Goal: Information Seeking & Learning: Find contact information

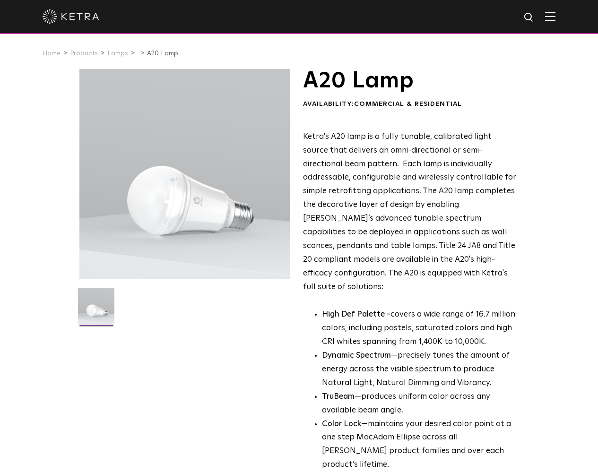
click at [85, 55] on link "Products" at bounding box center [84, 53] width 28 height 7
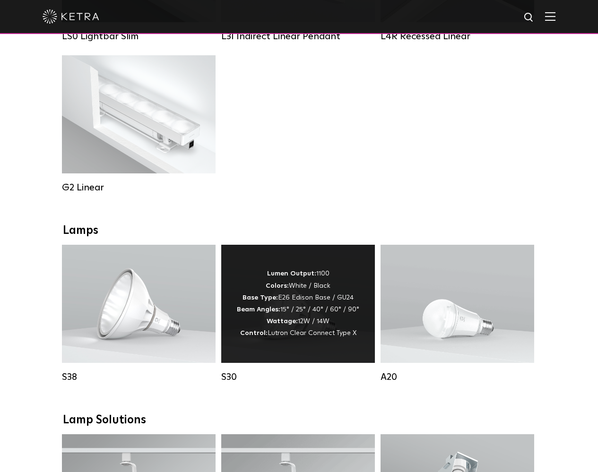
scroll to position [495, 0]
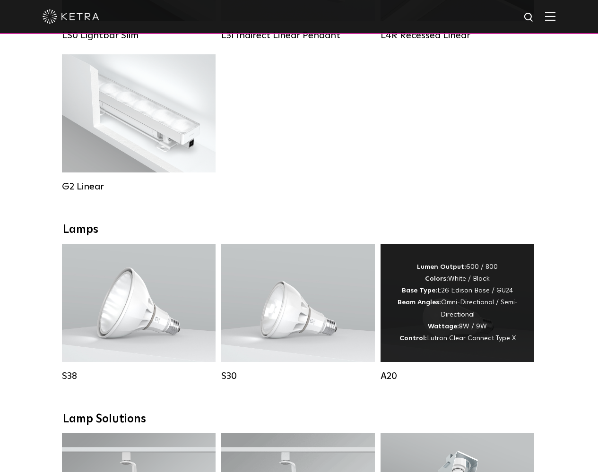
click at [480, 296] on div "Lumen Output: 600 / 800 Colors: White / Black Base Type: E26 Edison Base / GU24…" at bounding box center [457, 302] width 125 height 83
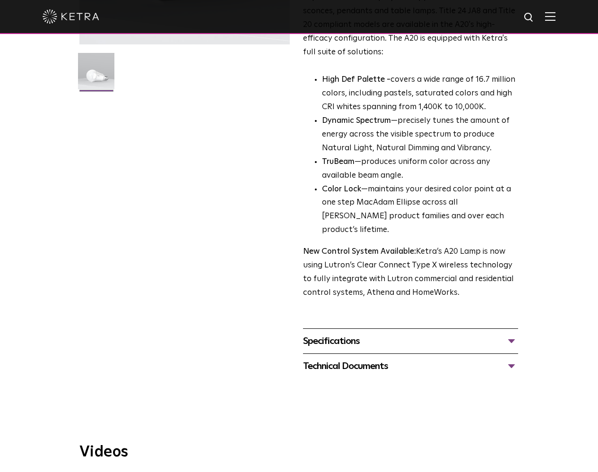
scroll to position [236, 0]
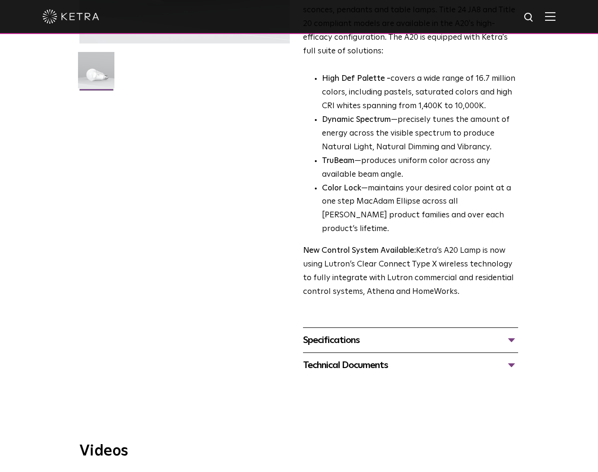
click at [512, 333] on div "Specifications" at bounding box center [410, 340] width 215 height 15
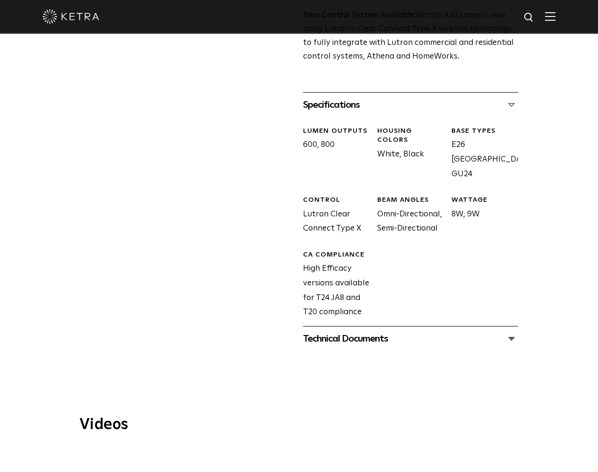
scroll to position [473, 0]
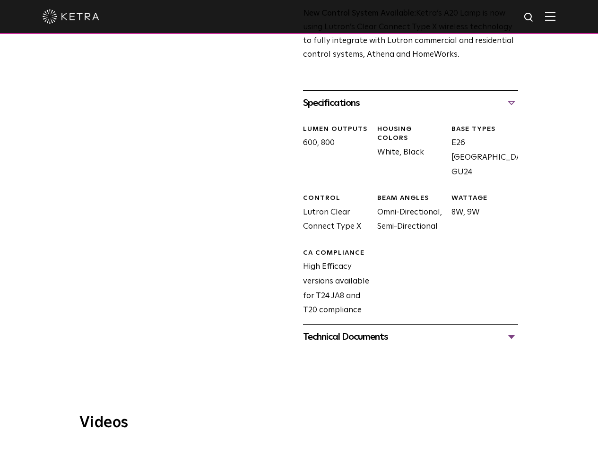
click at [512, 329] on div "Technical Documents" at bounding box center [410, 336] width 215 height 15
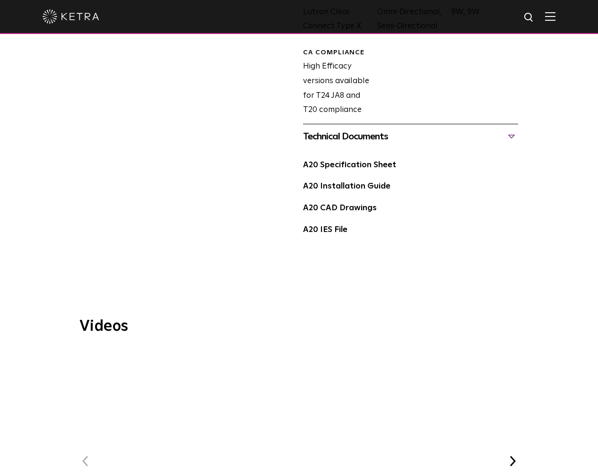
scroll to position [793, 0]
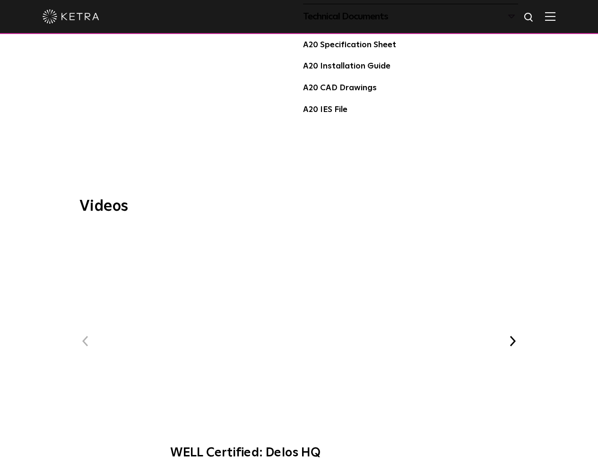
click at [315, 261] on span "WELL Certified: Delos HQ" at bounding box center [299, 349] width 282 height 240
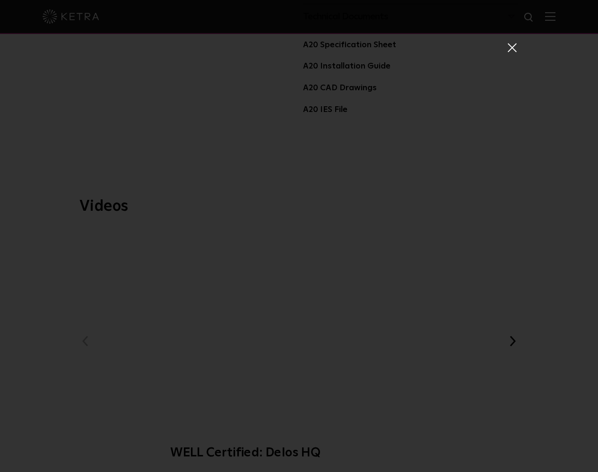
click at [510, 52] on span at bounding box center [511, 47] width 10 height 9
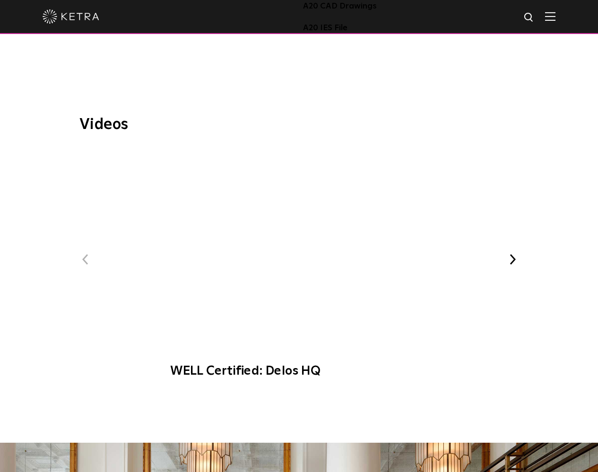
scroll to position [874, 0]
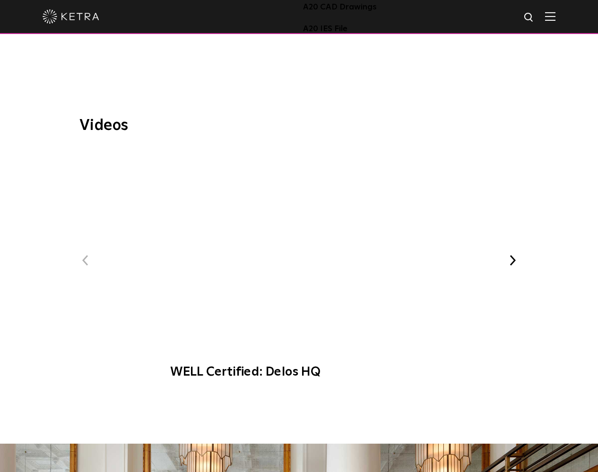
click at [512, 254] on button "Next" at bounding box center [513, 260] width 12 height 12
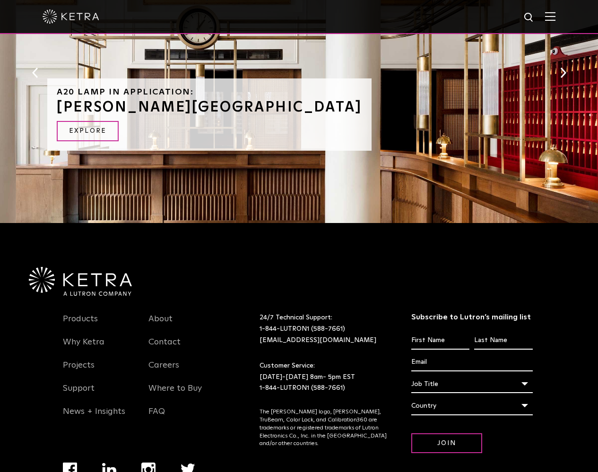
scroll to position [1374, 0]
click at [160, 406] on link "FAQ" at bounding box center [156, 417] width 17 height 22
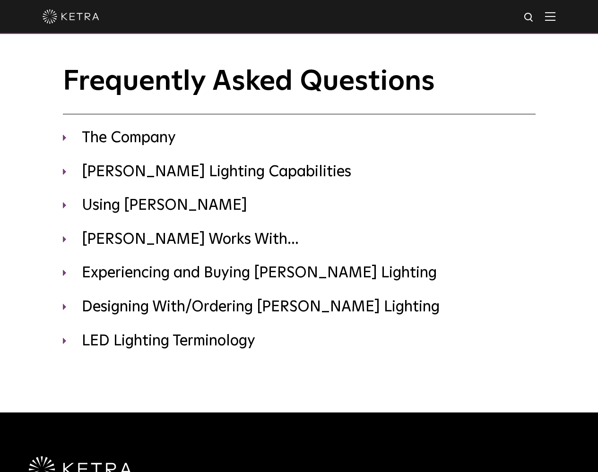
click at [160, 361] on div "Frequently Asked Questions The Company Where is [PERSON_NAME] headquartered? [P…" at bounding box center [299, 215] width 598 height 299
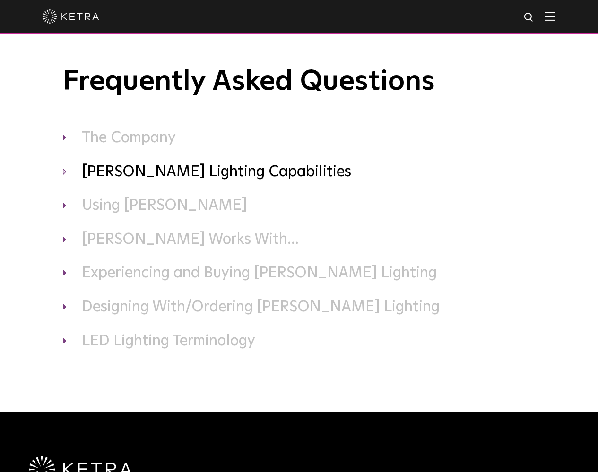
click at [103, 172] on h3 "Ketra Lighting Capabilities" at bounding box center [299, 173] width 473 height 20
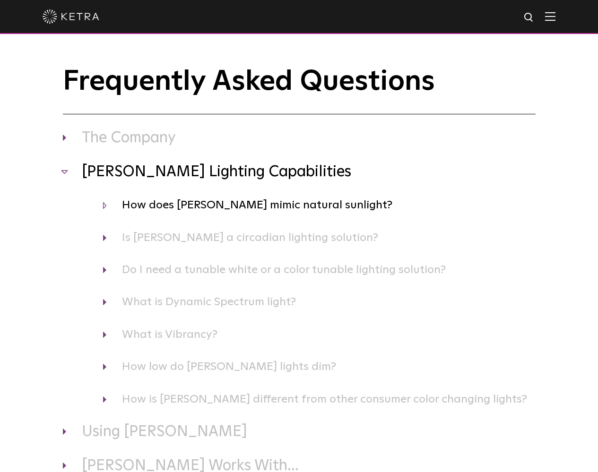
click at [135, 209] on h4 "How does Ketra mimic natural sunlight?" at bounding box center [319, 205] width 432 height 18
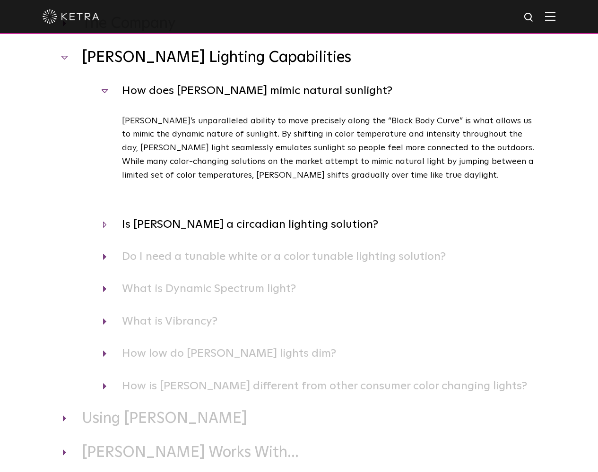
scroll to position [114, 0]
click at [105, 219] on h4 "Is Ketra a circadian lighting solution?" at bounding box center [319, 224] width 432 height 18
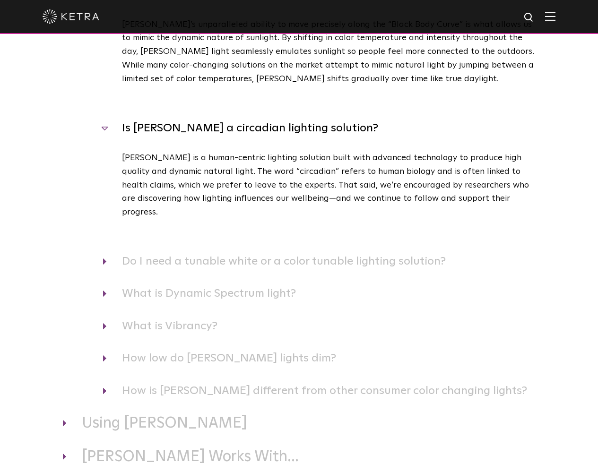
scroll to position [213, 0]
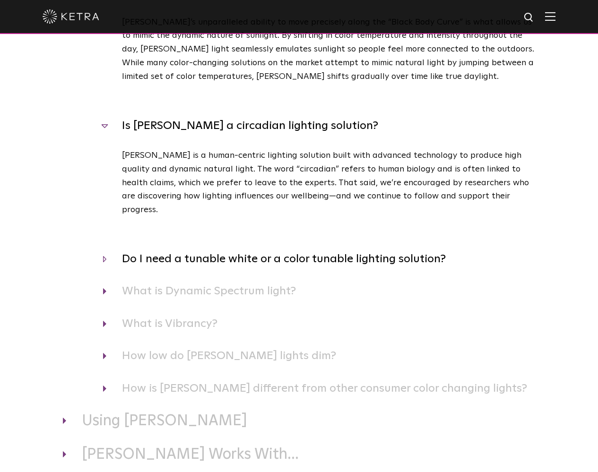
click at [107, 250] on h4 "Do I need a tunable white or a color tunable lighting solution?" at bounding box center [319, 259] width 432 height 18
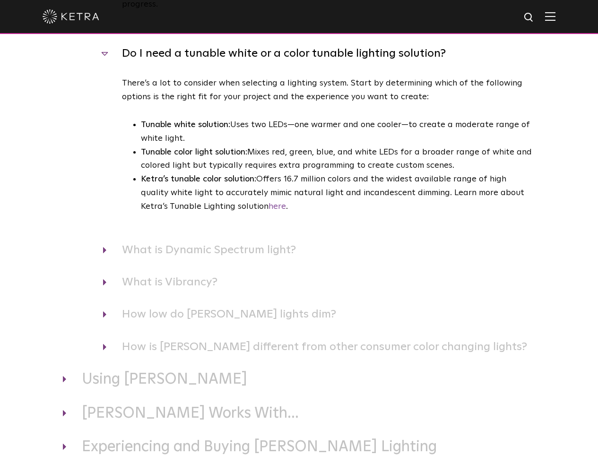
scroll to position [420, 0]
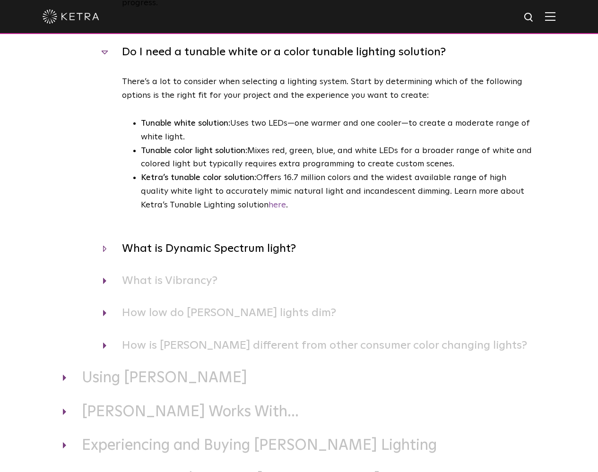
click at [104, 240] on h4 "What is Dynamic Spectrum light?" at bounding box center [319, 249] width 432 height 18
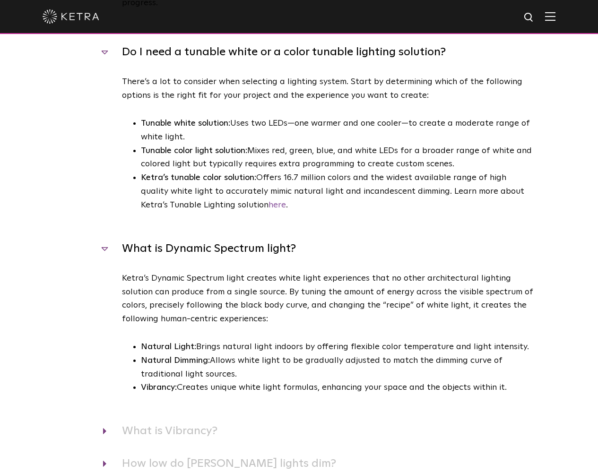
scroll to position [533, 0]
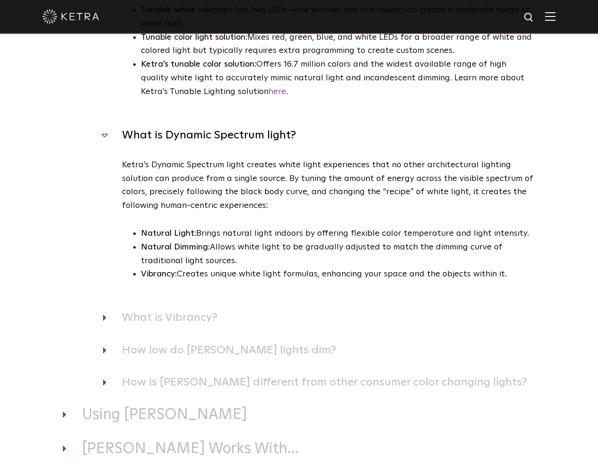
click at [373, 158] on p "Ketra’s Dynamic Spectrum light creates white light experiences that no other ar…" at bounding box center [328, 185] width 413 height 54
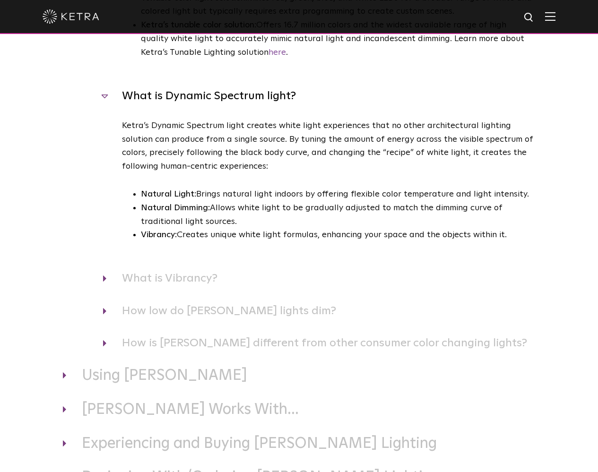
scroll to position [574, 0]
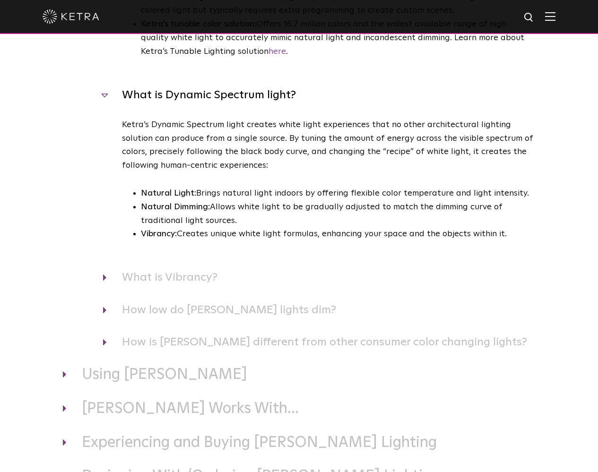
click at [307, 130] on p "Ketra’s Dynamic Spectrum light creates white light experiences that no other ar…" at bounding box center [328, 145] width 413 height 54
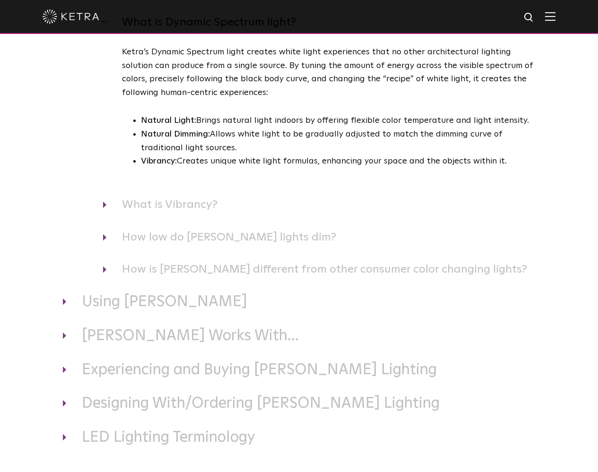
scroll to position [649, 0]
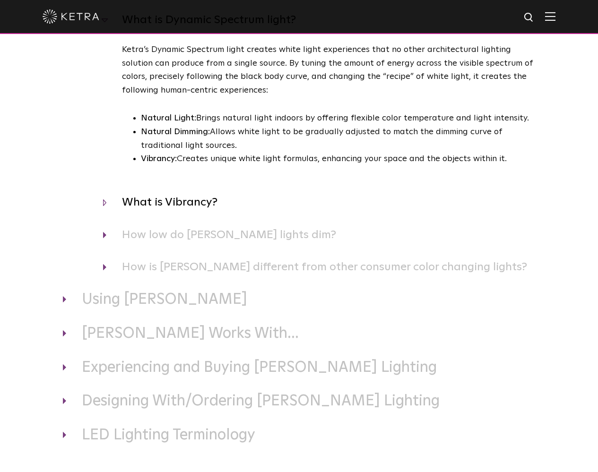
click at [150, 193] on h4 "What is Vibrancy?" at bounding box center [319, 202] width 432 height 18
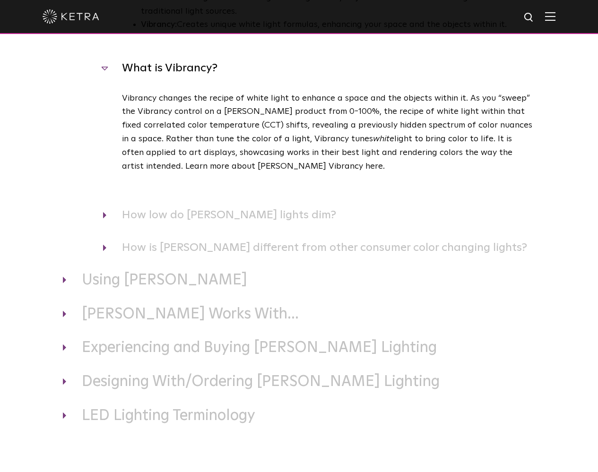
scroll to position [789, 0]
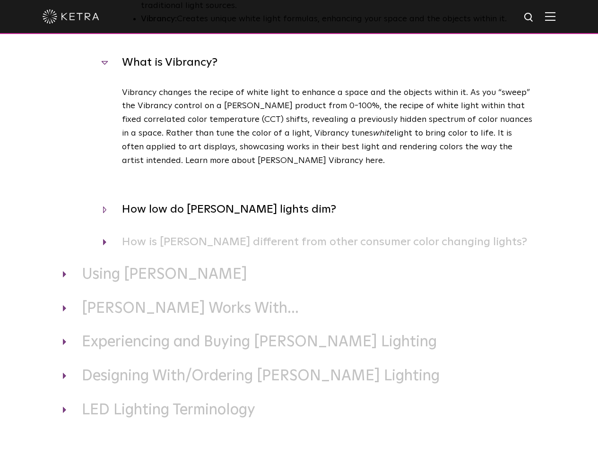
click at [213, 200] on h4 "How low do Ketra lights dim?" at bounding box center [319, 209] width 432 height 18
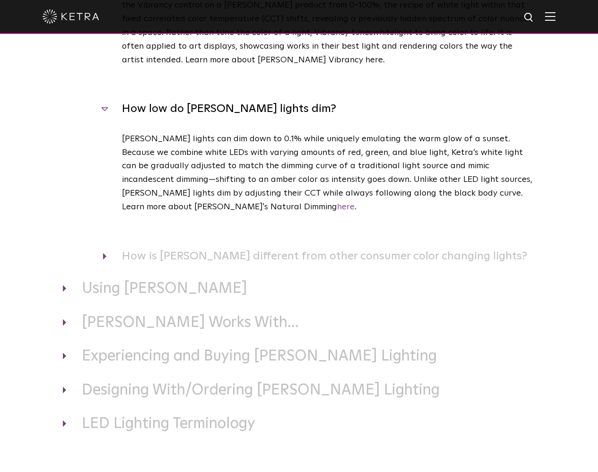
scroll to position [891, 0]
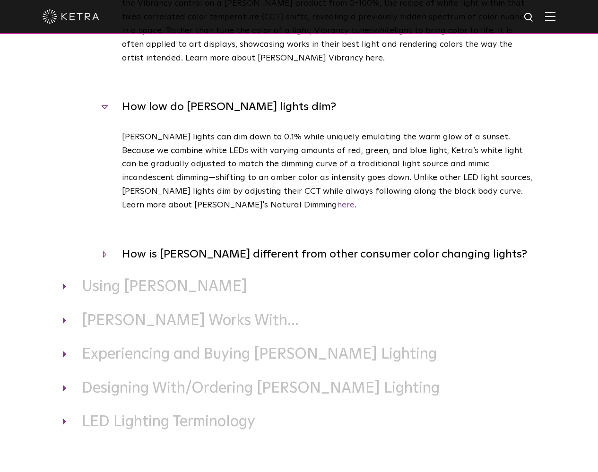
click at [206, 245] on h4 "How is Ketra different from other consumer color changing lights?" at bounding box center [319, 254] width 432 height 18
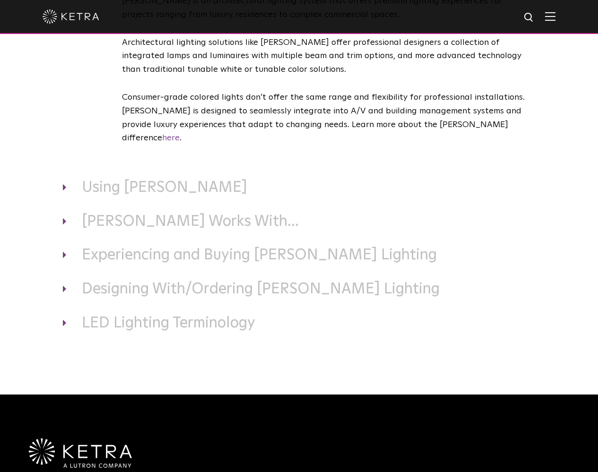
scroll to position [1171, 0]
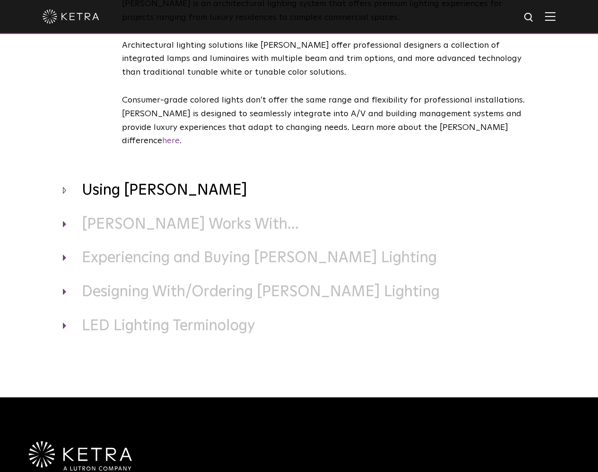
click at [122, 181] on h3 "Using Ketra" at bounding box center [299, 191] width 473 height 20
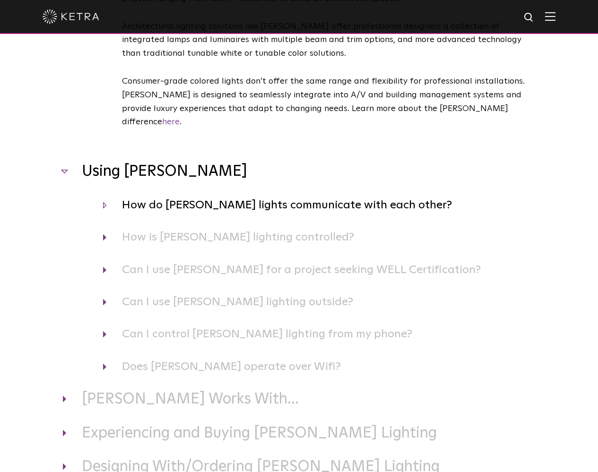
scroll to position [1192, 0]
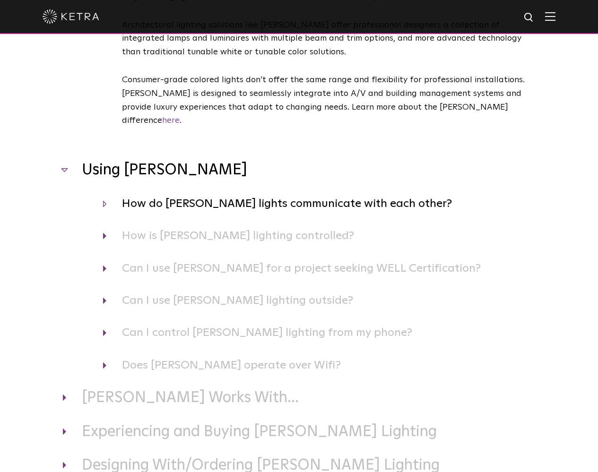
click at [166, 195] on h4 "How do Ketra lights communicate with each other?" at bounding box center [319, 204] width 432 height 18
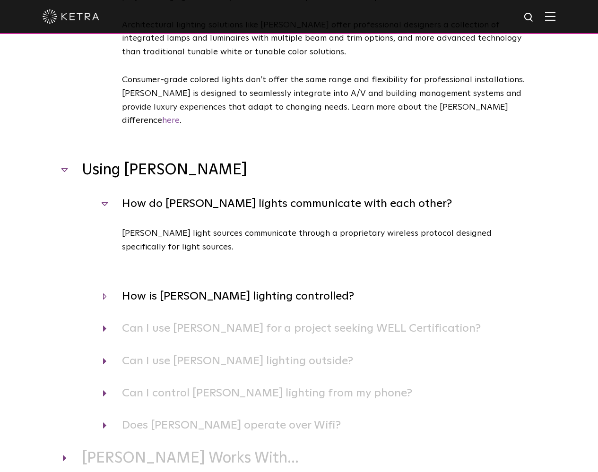
click at [138, 287] on h4 "How is Ketra lighting controlled?" at bounding box center [319, 296] width 432 height 18
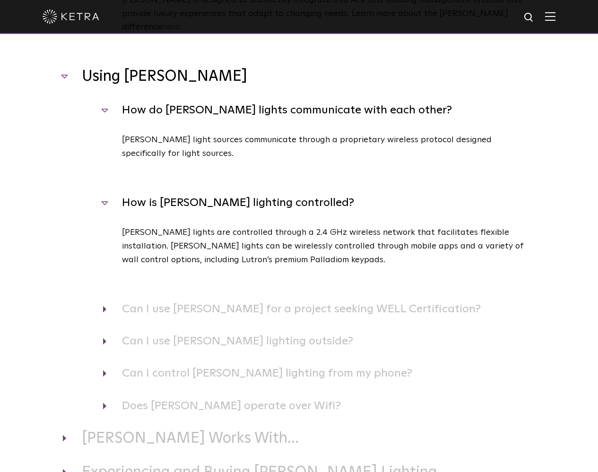
scroll to position [1286, 0]
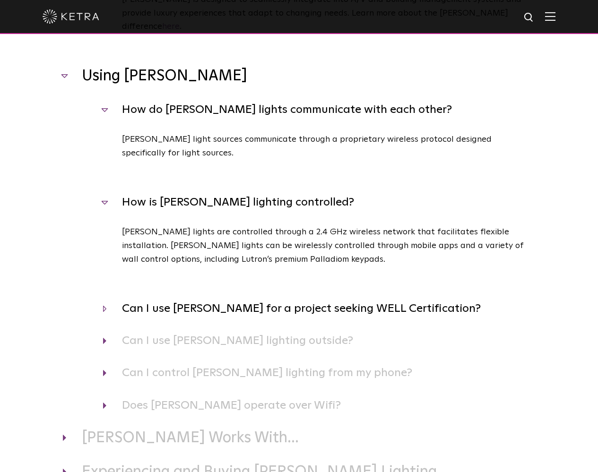
click at [144, 300] on h4 "Can I use Ketra for a project seeking WELL Certification?" at bounding box center [319, 309] width 432 height 18
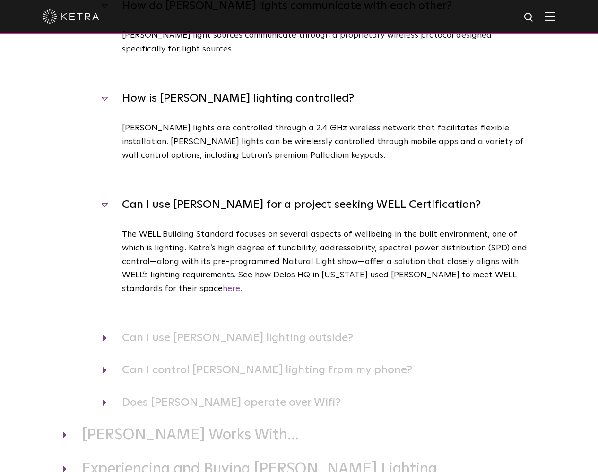
scroll to position [1412, 0]
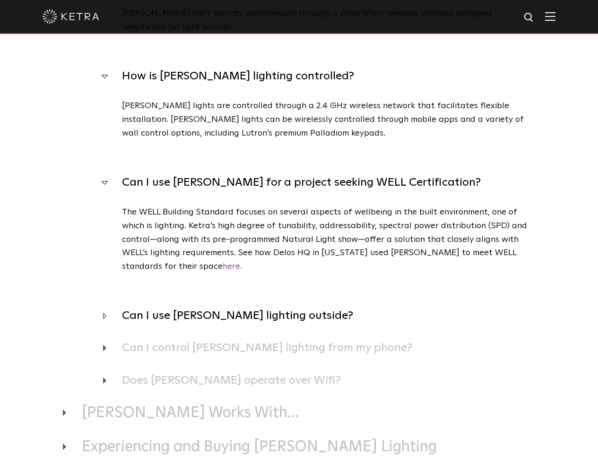
click at [144, 307] on h4 "Can I use Ketra lighting outside?" at bounding box center [319, 316] width 432 height 18
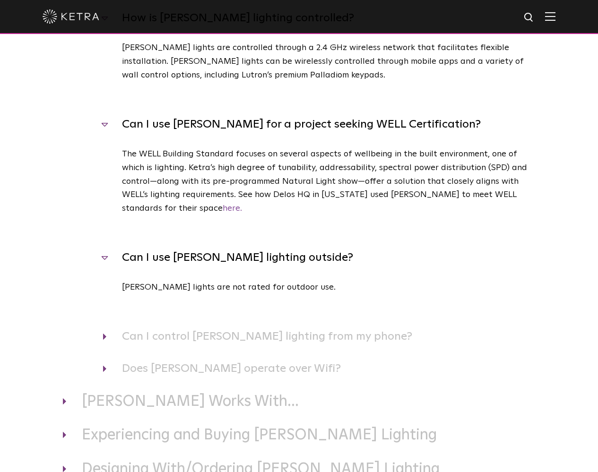
scroll to position [1473, 0]
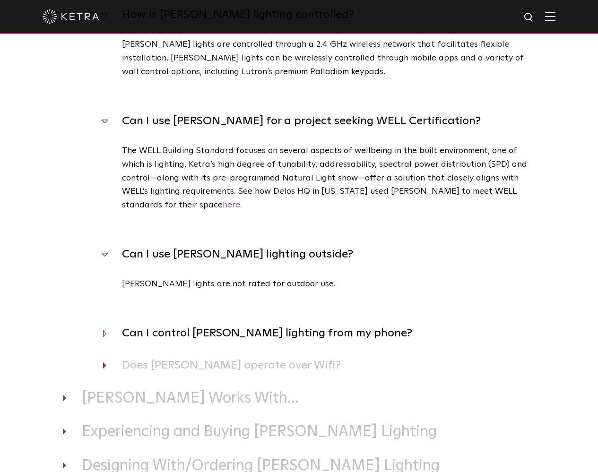
click at [139, 324] on h4 "Can I control Ketra lighting from my phone?" at bounding box center [319, 333] width 432 height 18
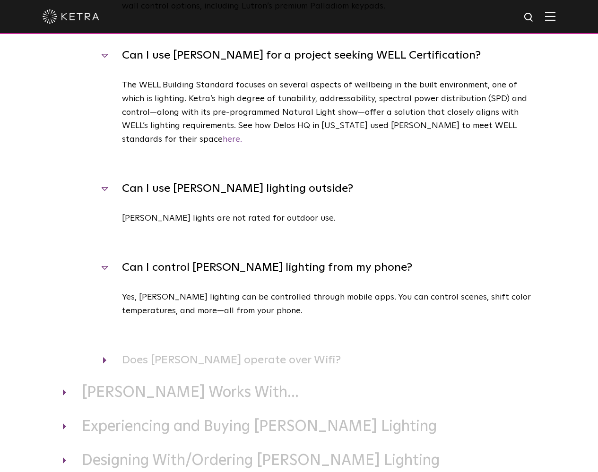
scroll to position [1542, 0]
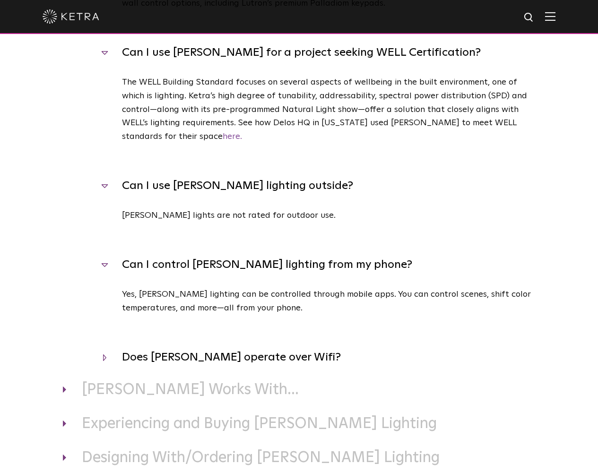
click at [138, 348] on h4 "Does Ketra operate over Wifi?" at bounding box center [319, 357] width 432 height 18
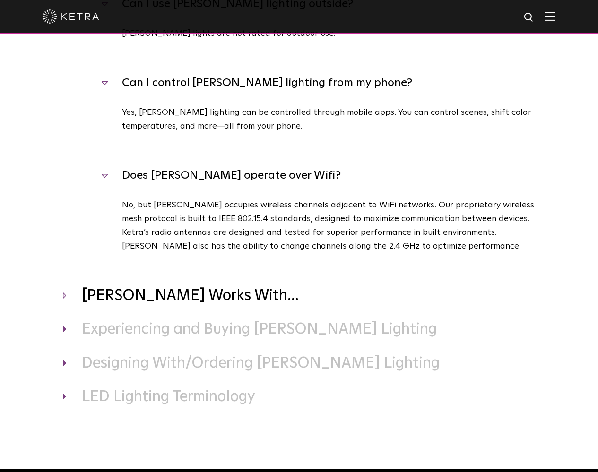
scroll to position [1725, 0]
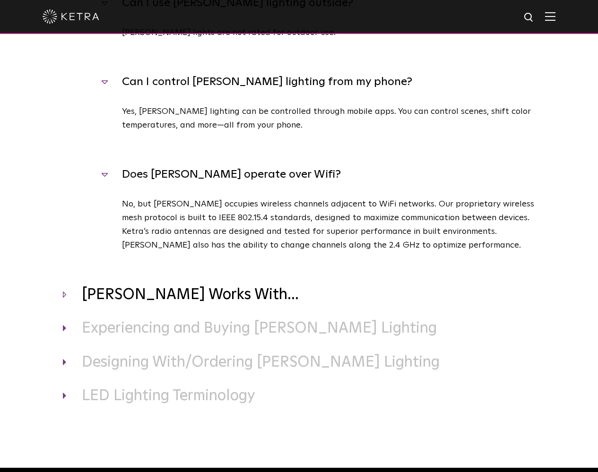
click at [148, 285] on h3 "Ketra Works With..." at bounding box center [299, 295] width 473 height 20
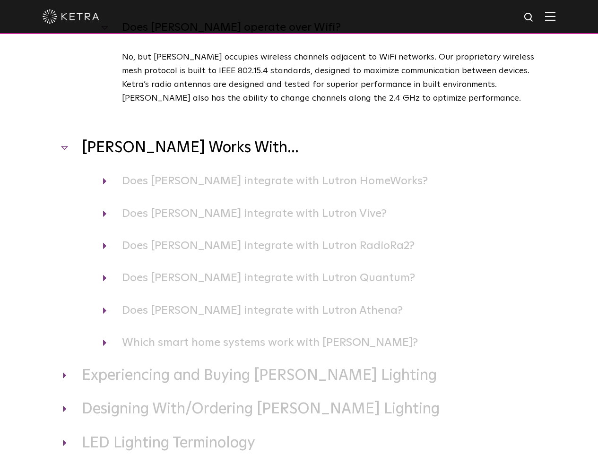
scroll to position [1872, 0]
click at [127, 333] on h4 "Which smart home systems work with Ketra?" at bounding box center [319, 342] width 432 height 18
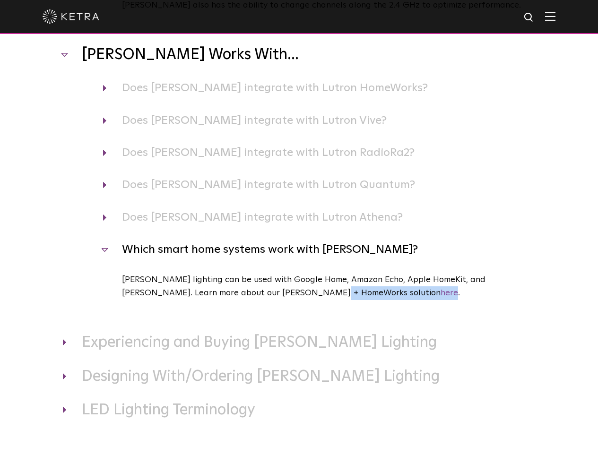
scroll to position [1966, 0]
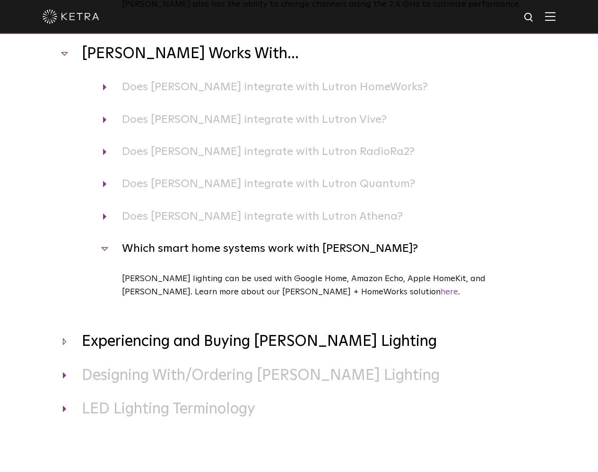
click at [125, 332] on h3 "Experiencing and Buying Ketra Lighting" at bounding box center [299, 342] width 473 height 20
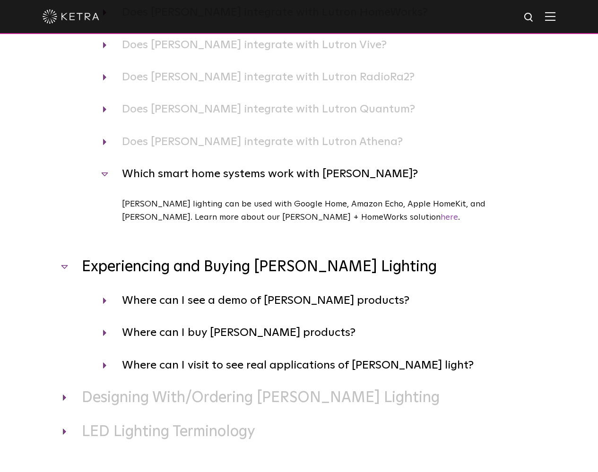
scroll to position [2041, 0]
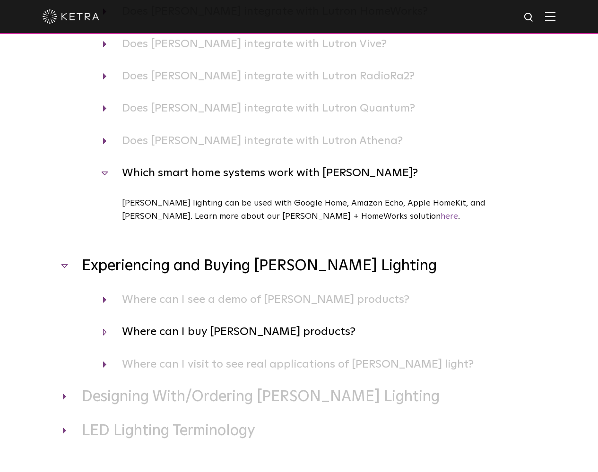
click at [134, 323] on h4 "Where can I buy Ketra products?" at bounding box center [319, 332] width 432 height 18
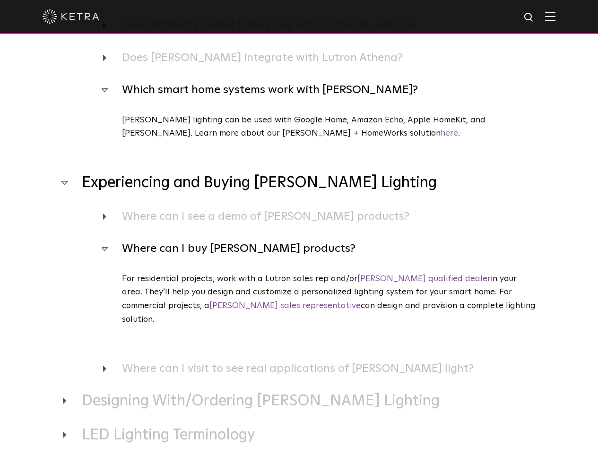
scroll to position [2127, 0]
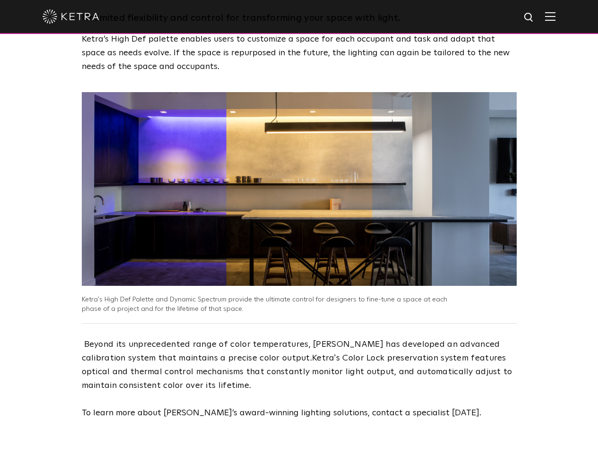
scroll to position [1475, 0]
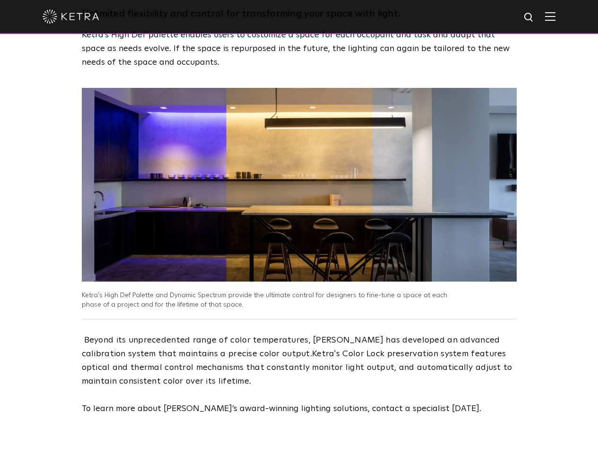
click at [449, 291] on p "Ketra’s High Def Palette and Dynamic Spectrum provide the ultimate control for …" at bounding box center [273, 300] width 383 height 18
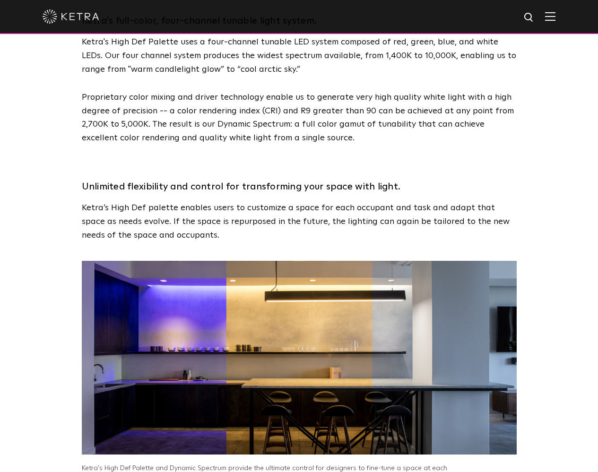
scroll to position [1140, 0]
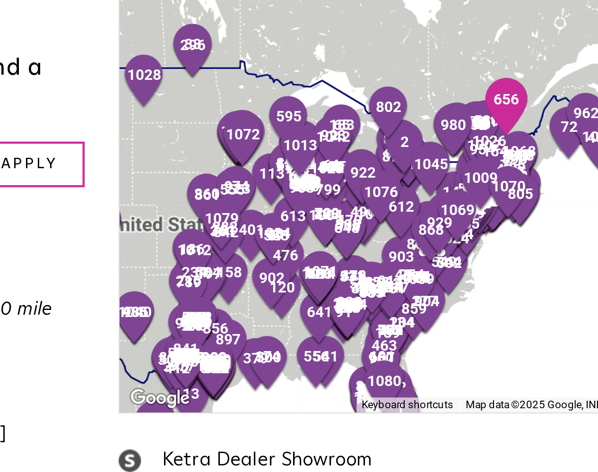
scroll to position [270, 0]
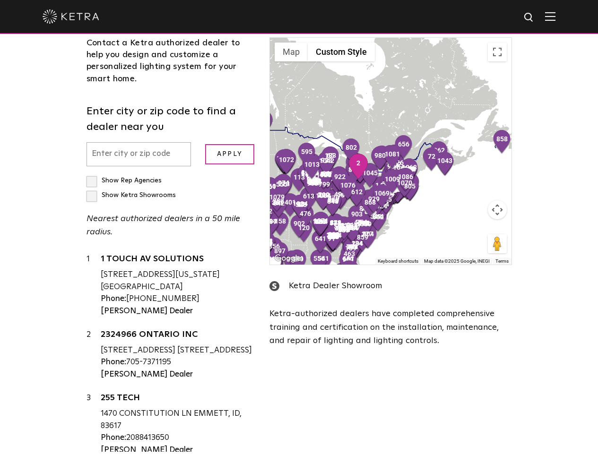
drag, startPoint x: 389, startPoint y: 172, endPoint x: 350, endPoint y: 167, distance: 39.5
click at [343, 165] on div "To navigate, press the arrow keys. Spire Integrated Systems [STREET_ADDRESS] [G…" at bounding box center [390, 151] width 241 height 227
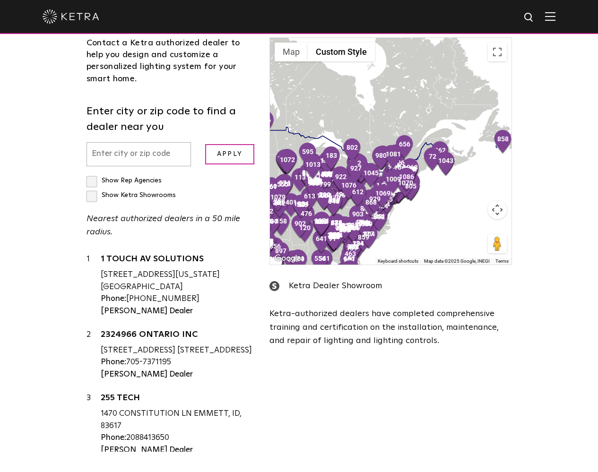
click at [149, 158] on input "text" at bounding box center [138, 154] width 105 height 24
type input "alliston"
click at [229, 154] on input "Apply" at bounding box center [229, 154] width 49 height 20
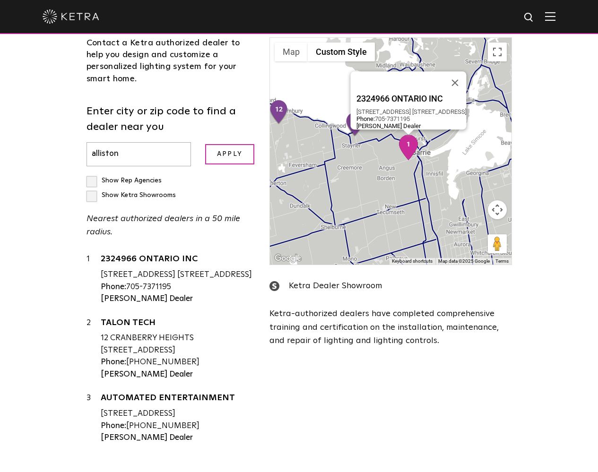
click at [410, 146] on img "1" at bounding box center [408, 148] width 20 height 26
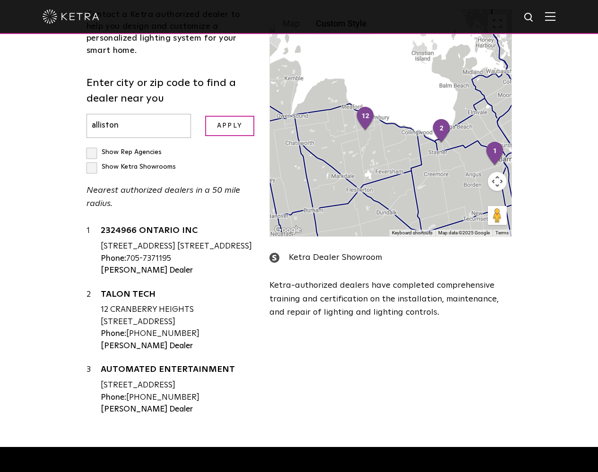
scroll to position [294, 0]
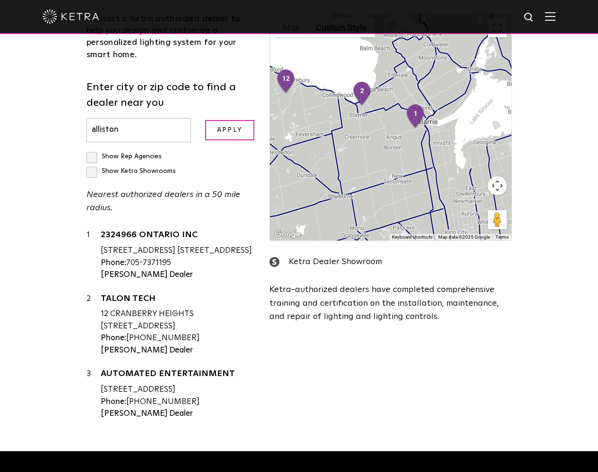
drag, startPoint x: 461, startPoint y: 184, endPoint x: 376, endPoint y: 139, distance: 95.5
click at [376, 139] on div at bounding box center [390, 127] width 241 height 227
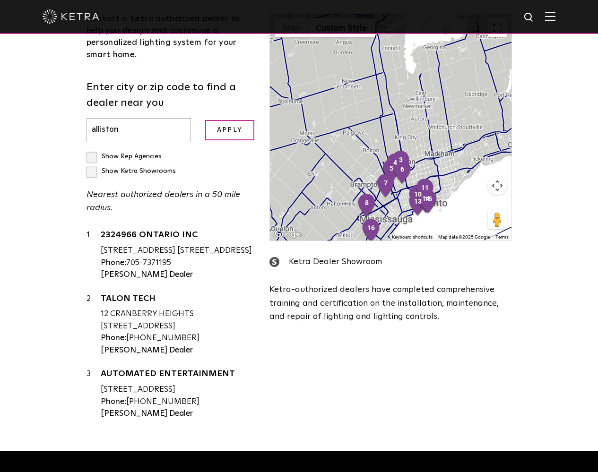
drag, startPoint x: 401, startPoint y: 180, endPoint x: 346, endPoint y: 77, distance: 116.9
click at [346, 77] on div at bounding box center [390, 127] width 241 height 227
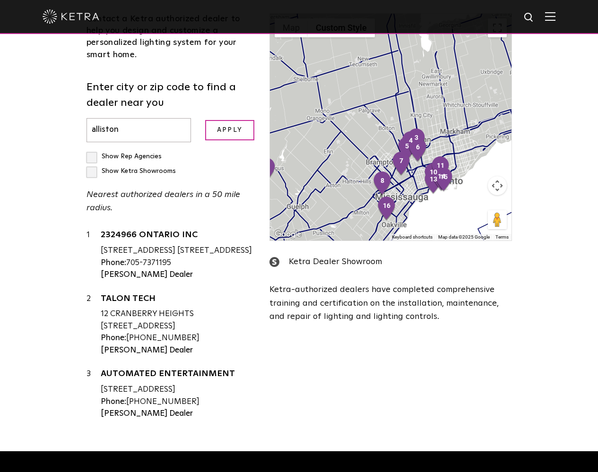
drag, startPoint x: 353, startPoint y: 144, endPoint x: 369, endPoint y: 121, distance: 28.2
click at [369, 121] on div at bounding box center [390, 127] width 241 height 227
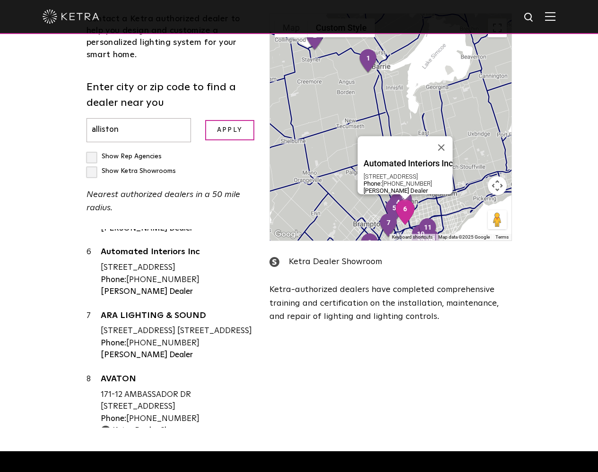
scroll to position [313, 0]
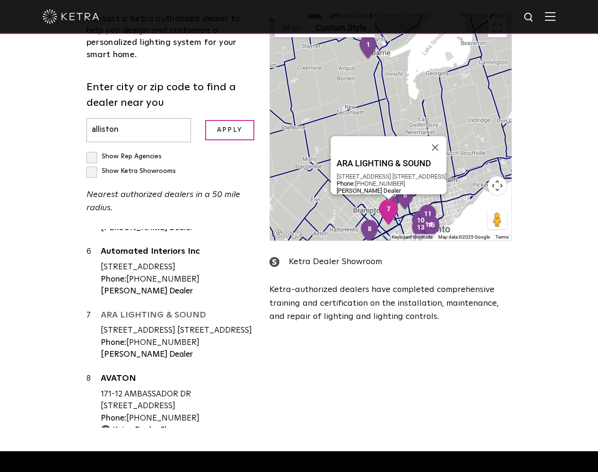
click at [108, 323] on link "ARA LIGHTING & SOUND" at bounding box center [178, 317] width 155 height 12
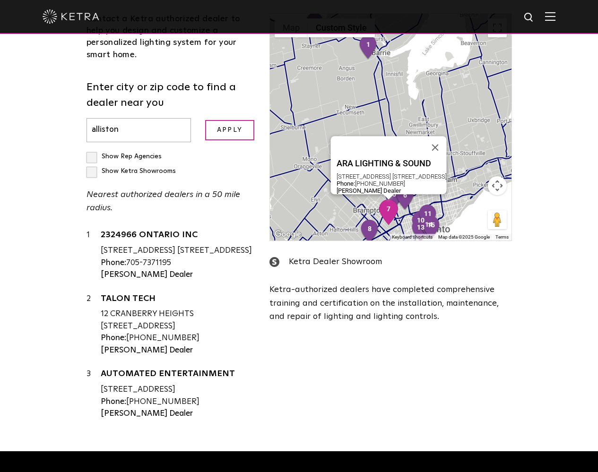
scroll to position [313, 0]
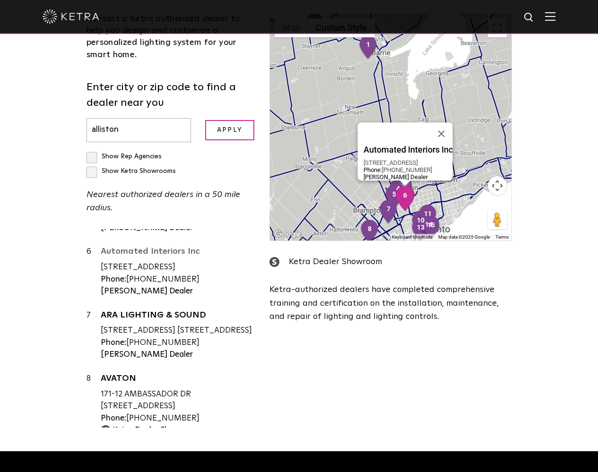
click at [149, 259] on link "Automated Interiors Inc" at bounding box center [178, 253] width 155 height 12
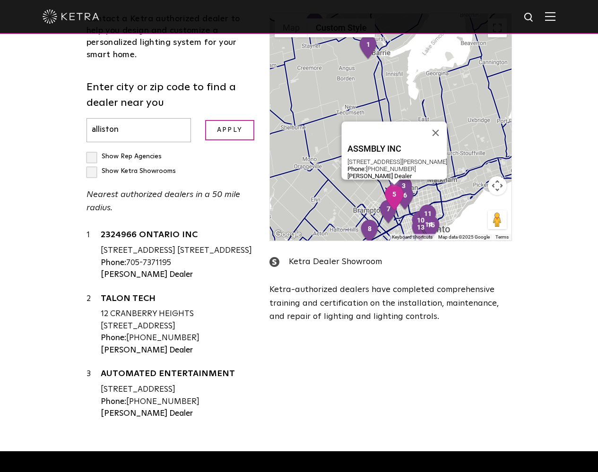
scroll to position [293, 0]
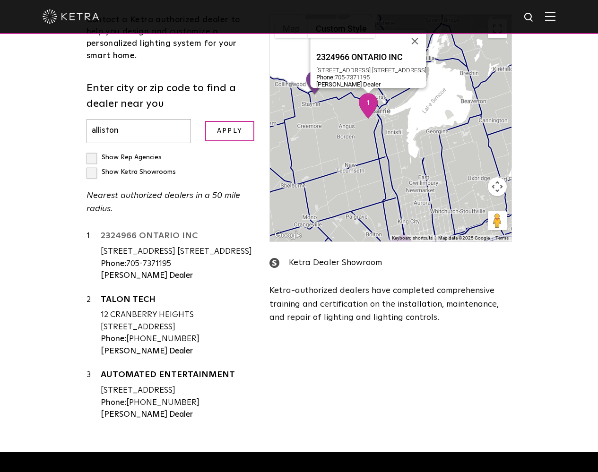
click at [133, 233] on link "2324966 ONTARIO INC" at bounding box center [178, 238] width 155 height 12
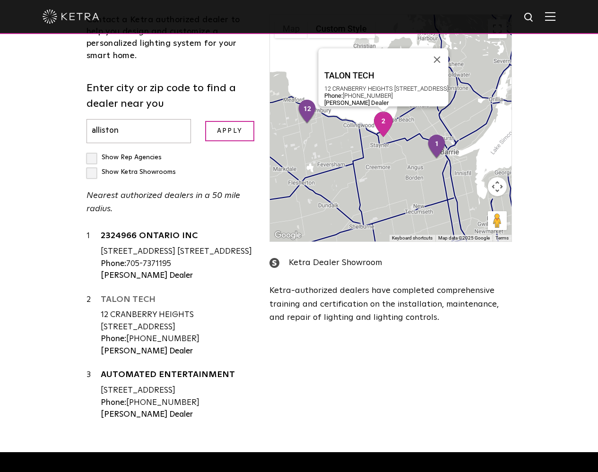
click at [134, 295] on link "TALON TECH" at bounding box center [178, 301] width 155 height 12
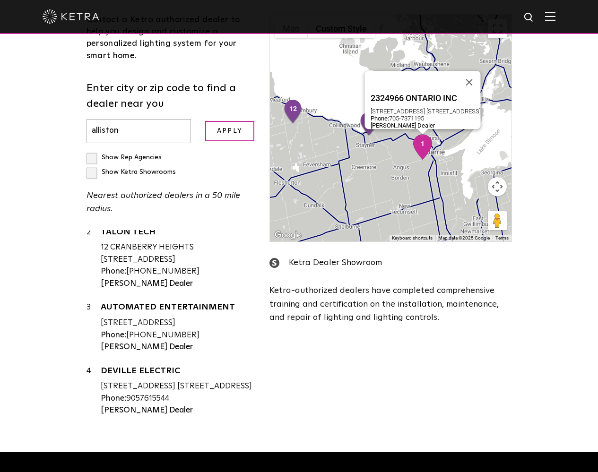
scroll to position [69, 0]
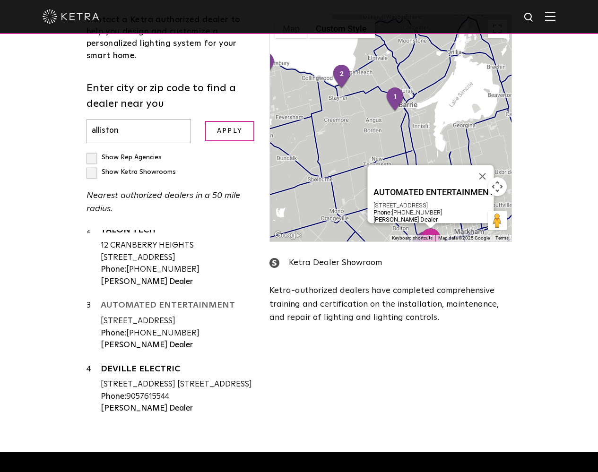
click at [158, 301] on link "AUTOMATED ENTERTAINMENT" at bounding box center [178, 307] width 155 height 12
